Goal: Transaction & Acquisition: Register for event/course

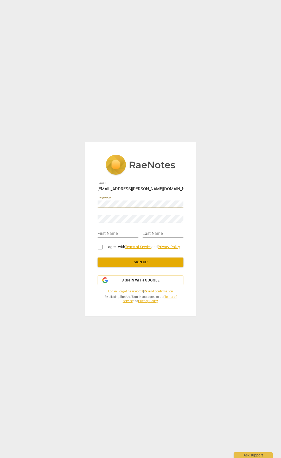
click at [248, 243] on div "E-mail nwmurtha@geisinger.edu Password Retype Password First Name Last Name I a…" at bounding box center [140, 229] width 281 height 458
click at [135, 214] on div "Retype Password" at bounding box center [141, 217] width 86 height 12
click at [137, 199] on div "Password" at bounding box center [141, 202] width 86 height 12
click at [70, 206] on div "E-mail nwmurtha@geisinger.edu Password Retype Password First Name Last Name I a…" at bounding box center [140, 229] width 281 height 458
click at [112, 230] on input "text" at bounding box center [118, 234] width 41 height 8
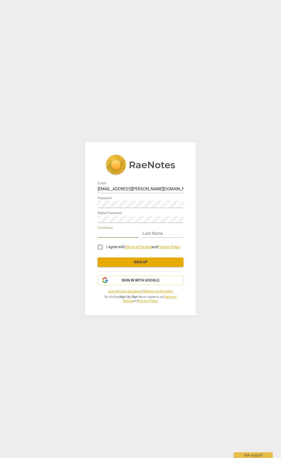
type input "Nicholas"
type input "Murtha"
click at [120, 258] on button "Sign up" at bounding box center [141, 262] width 86 height 9
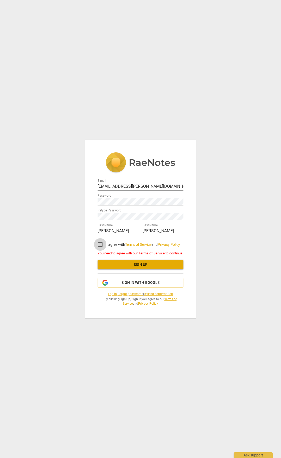
click at [102, 244] on input "I agree with Terms of Service and Privacy Policy" at bounding box center [100, 244] width 13 height 13
checkbox input "true"
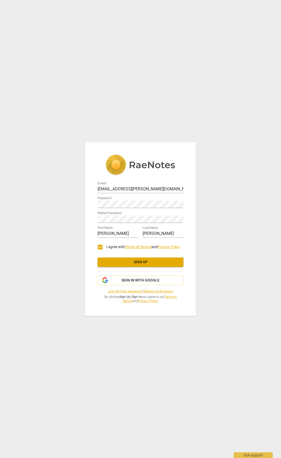
click at [124, 257] on div "E-mail nwmurtha@geisinger.edu Password Retype Password First Name Nicholas Last…" at bounding box center [141, 241] width 86 height 124
click at [125, 264] on span "Sign up" at bounding box center [141, 262] width 78 height 5
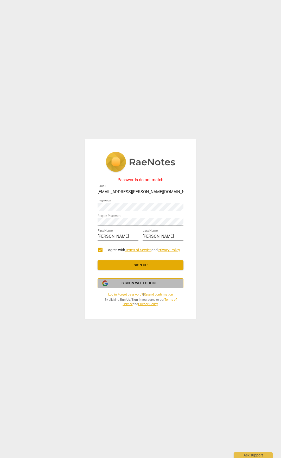
click at [116, 282] on span "Sign in with Google" at bounding box center [140, 283] width 77 height 5
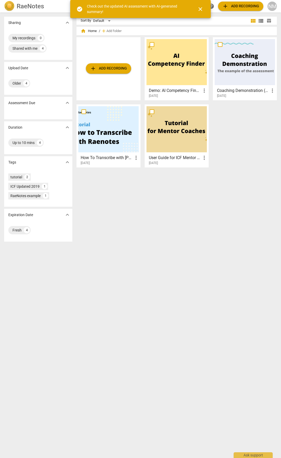
click at [200, 9] on span "close" at bounding box center [200, 9] width 6 height 6
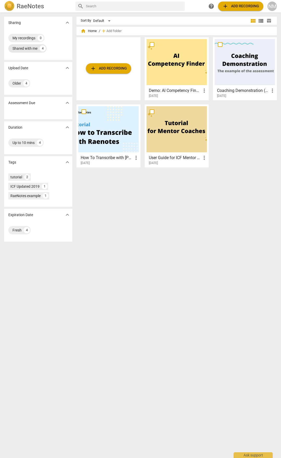
click at [29, 50] on div "Shared with me" at bounding box center [25, 48] width 25 height 5
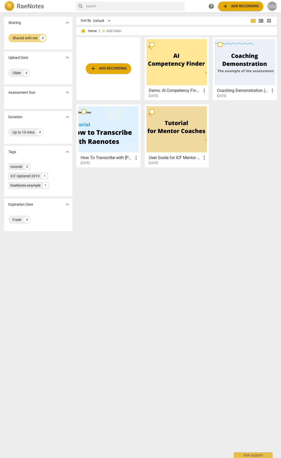
click at [272, 6] on div "NM" at bounding box center [272, 6] width 9 height 9
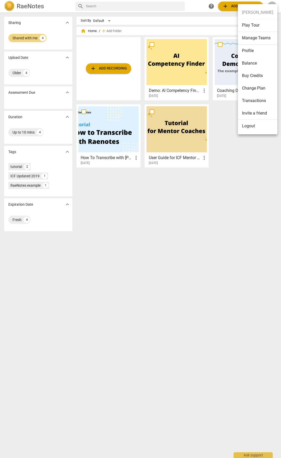
drag, startPoint x: 133, startPoint y: 220, endPoint x: 129, endPoint y: 220, distance: 3.4
click at [132, 220] on div at bounding box center [140, 229] width 281 height 458
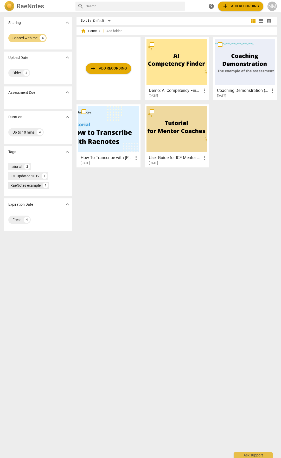
click at [23, 188] on div "RaeNotes example 1" at bounding box center [28, 185] width 41 height 7
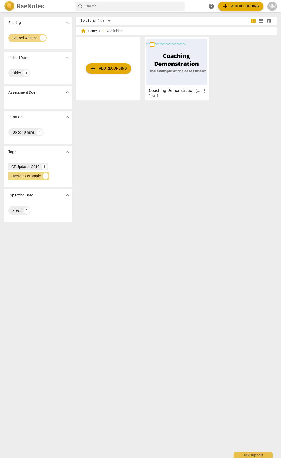
click at [178, 52] on div at bounding box center [177, 62] width 60 height 46
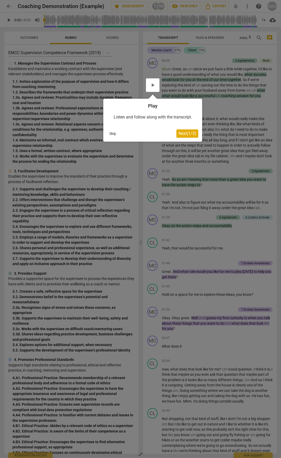
click at [193, 136] on span "Next ( 1 / 3 )" at bounding box center [188, 133] width 18 height 5
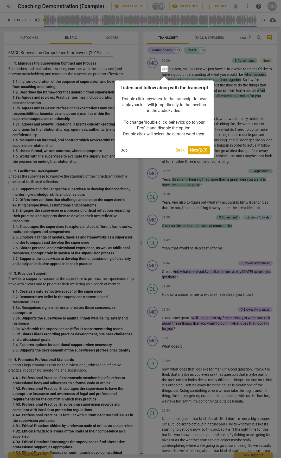
click at [202, 153] on span "Next ( 2 / 3 )" at bounding box center [199, 150] width 18 height 5
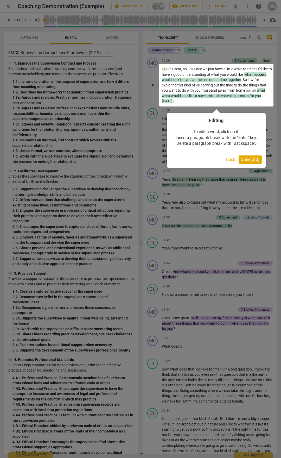
click at [250, 161] on span "Done ( 3 / 3 )" at bounding box center [250, 159] width 19 height 5
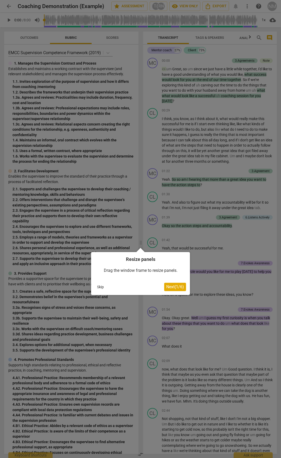
click at [179, 284] on span "Next ( 1 / 6 )" at bounding box center [175, 286] width 18 height 5
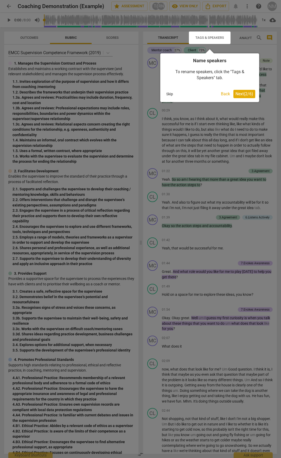
click at [171, 93] on button "Skip" at bounding box center [169, 94] width 11 height 8
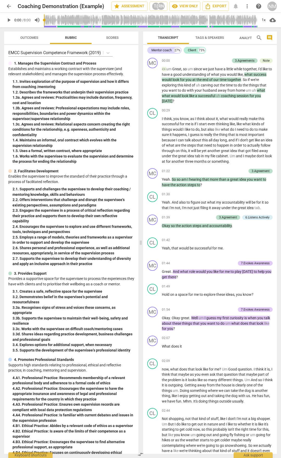
click at [6, 20] on span "play_arrow" at bounding box center [9, 20] width 6 height 6
click at [6, 19] on span "pause" at bounding box center [9, 20] width 6 height 6
click at [7, 19] on span "play_arrow" at bounding box center [9, 20] width 6 height 6
click at [6, 21] on span "pause" at bounding box center [9, 20] width 6 height 6
type input "133"
